Goal: Use online tool/utility: Utilize a website feature to perform a specific function

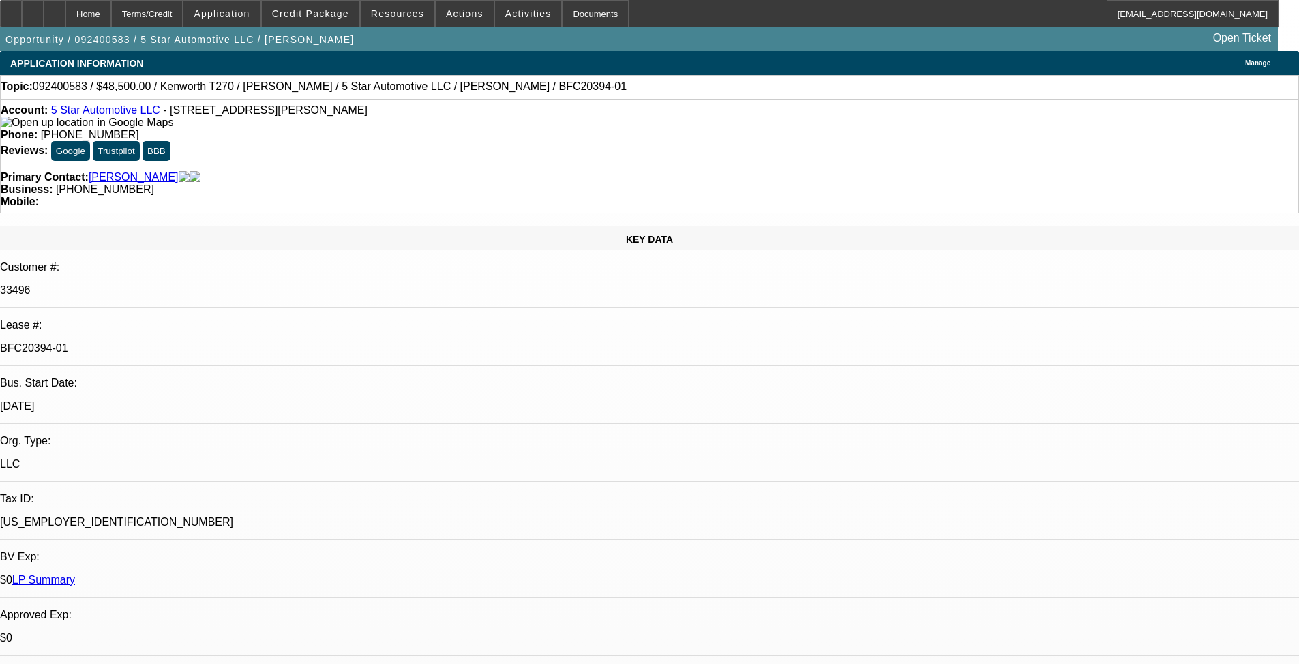
select select "0"
select select "6"
select select "0"
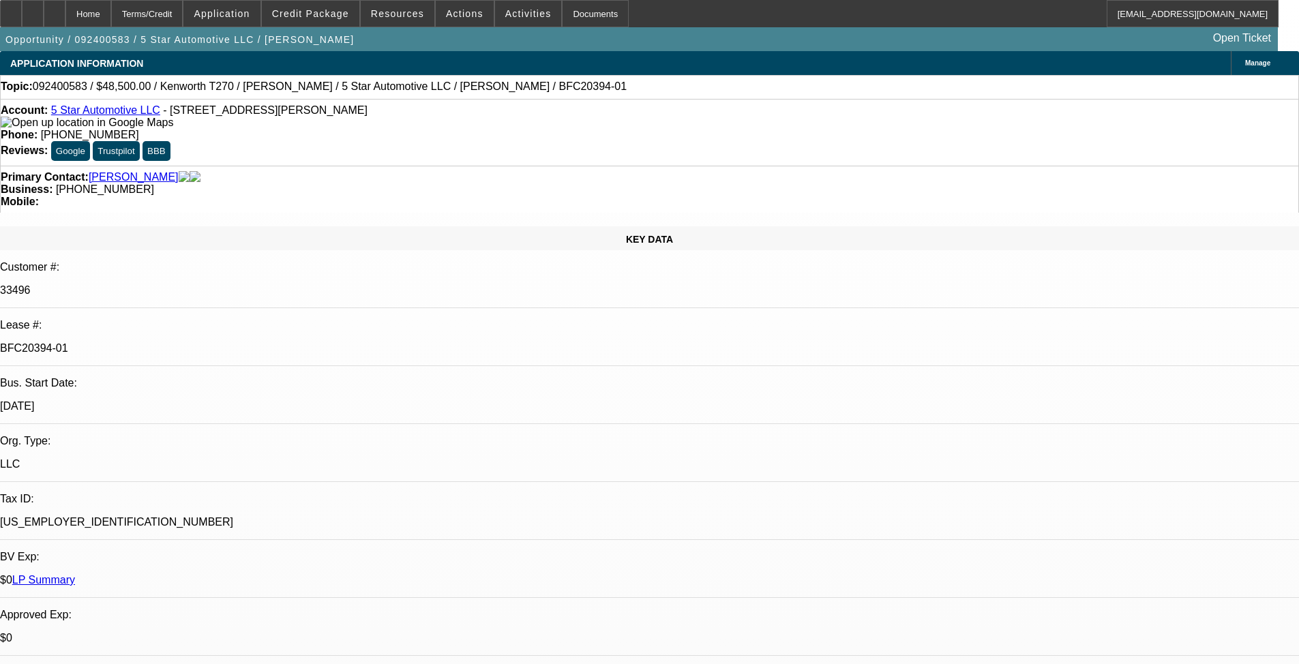
select select "0"
select select "6"
select select "0"
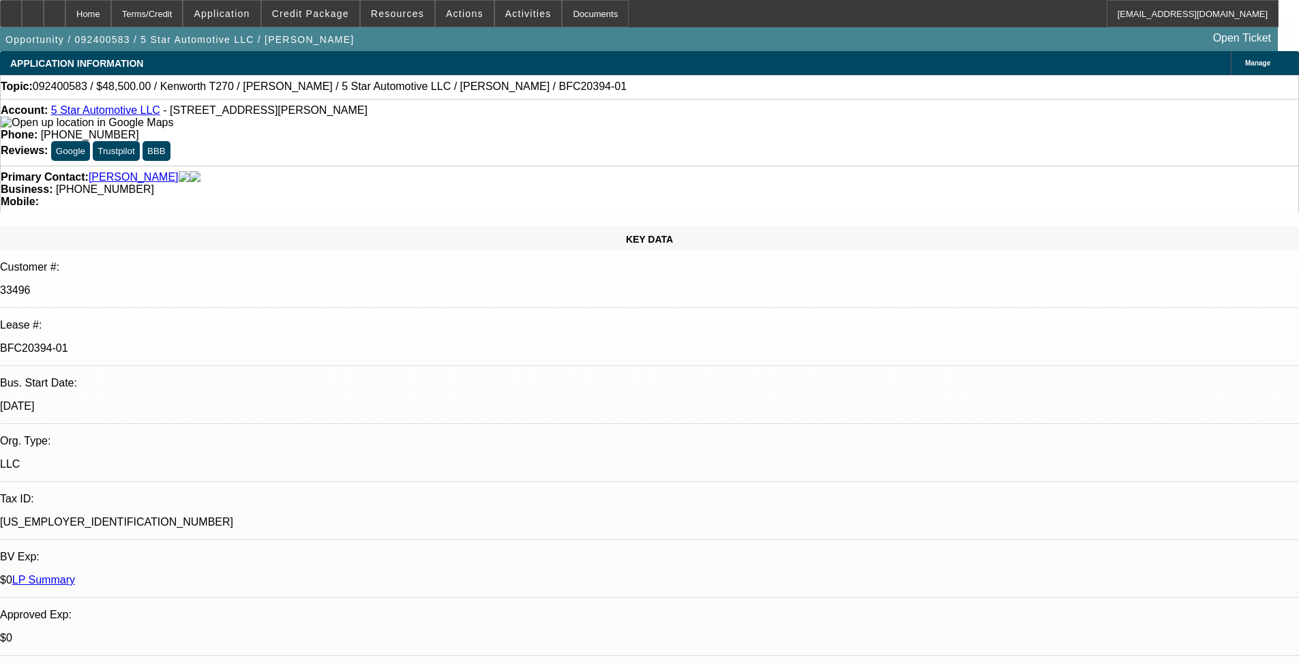
select select "0"
select select "6"
select select "0"
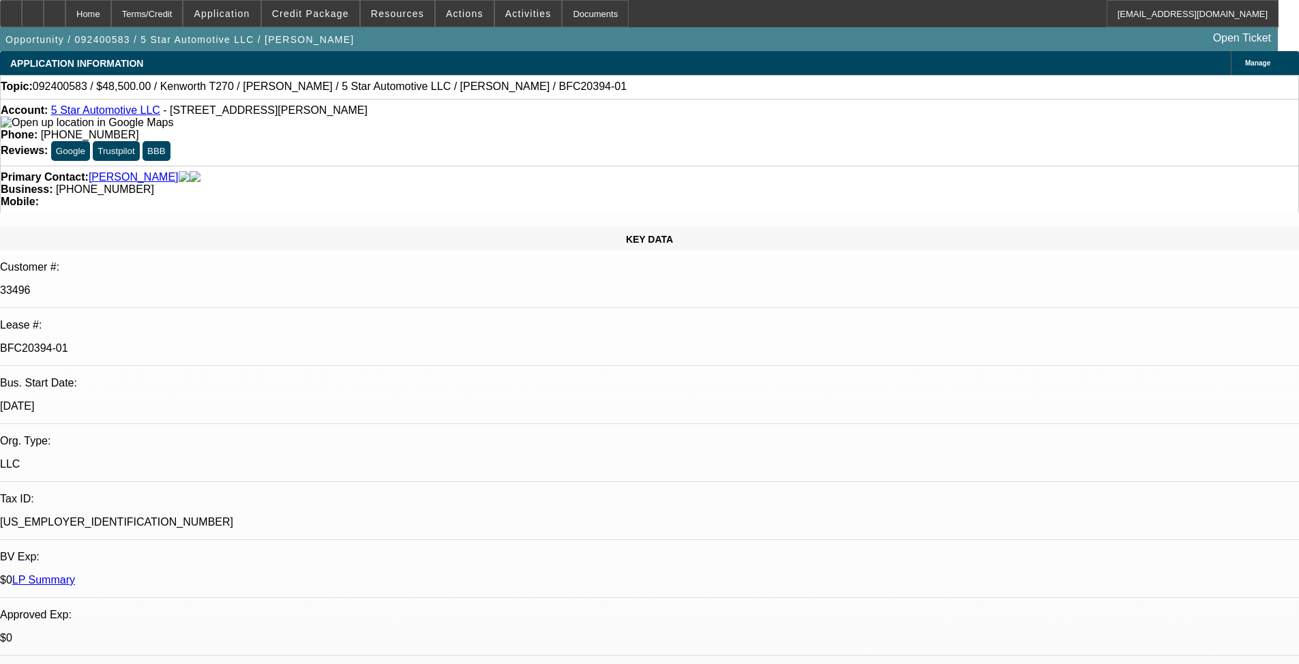
select select "6"
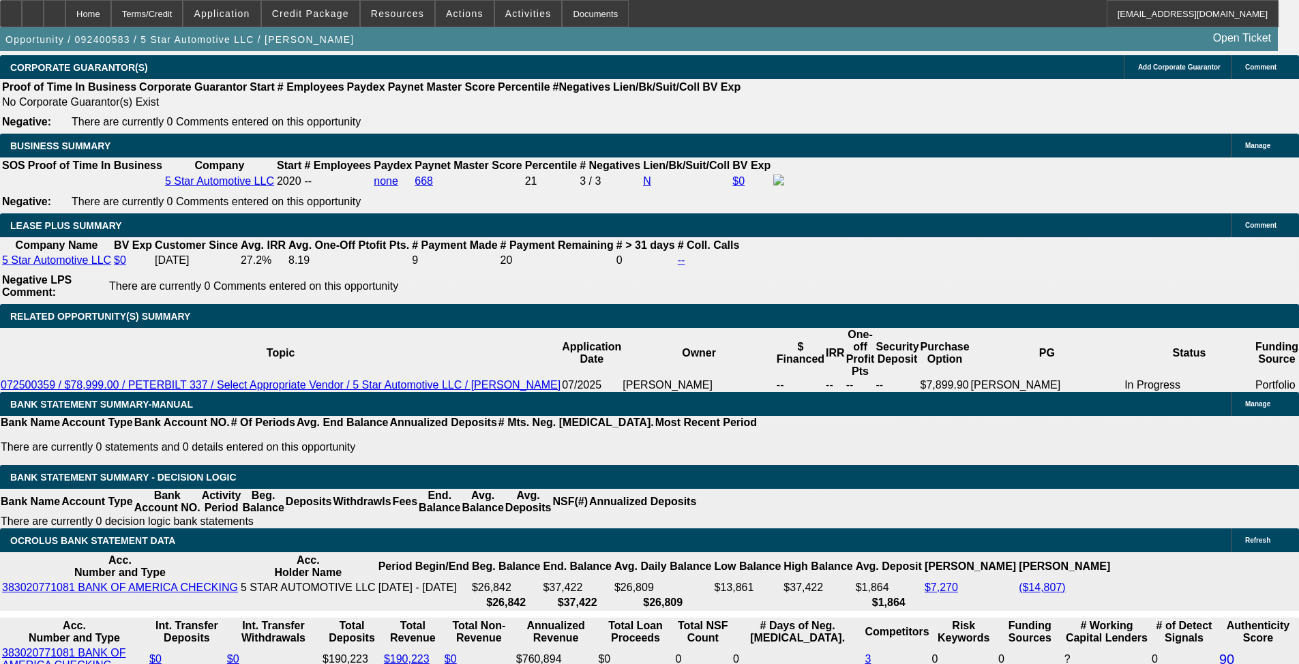
drag, startPoint x: 79, startPoint y: 658, endPoint x: 105, endPoint y: 664, distance: 26.6
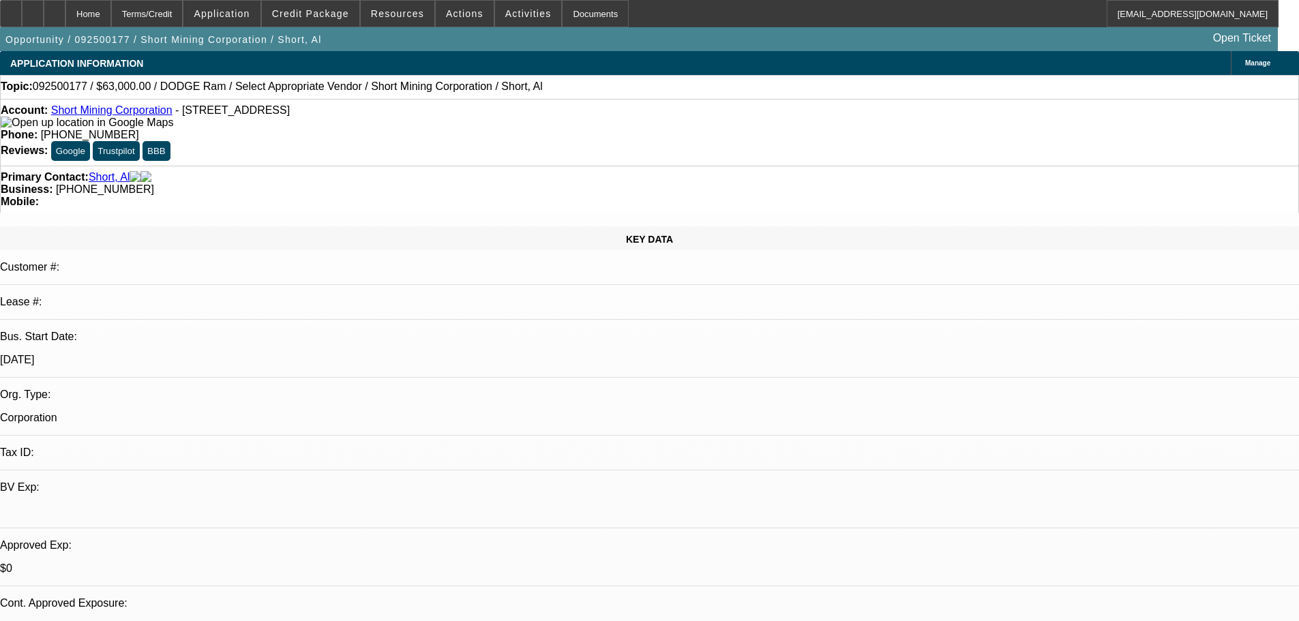
select select "0"
select select "2"
select select "0.1"
select select "4"
